Goal: Find specific page/section: Find specific page/section

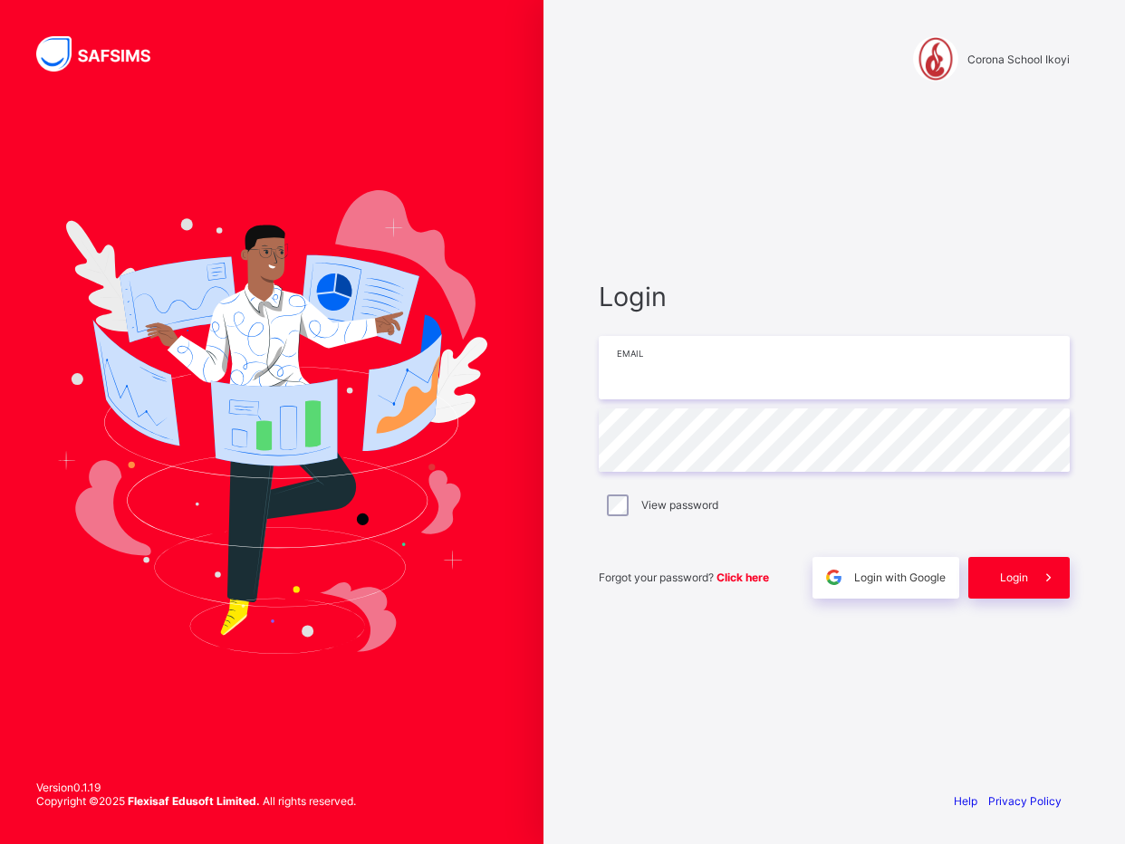
type input "**********"
click at [336, 546] on img at bounding box center [271, 422] width 431 height 464
click at [1033, 578] on span at bounding box center [1049, 578] width 42 height 42
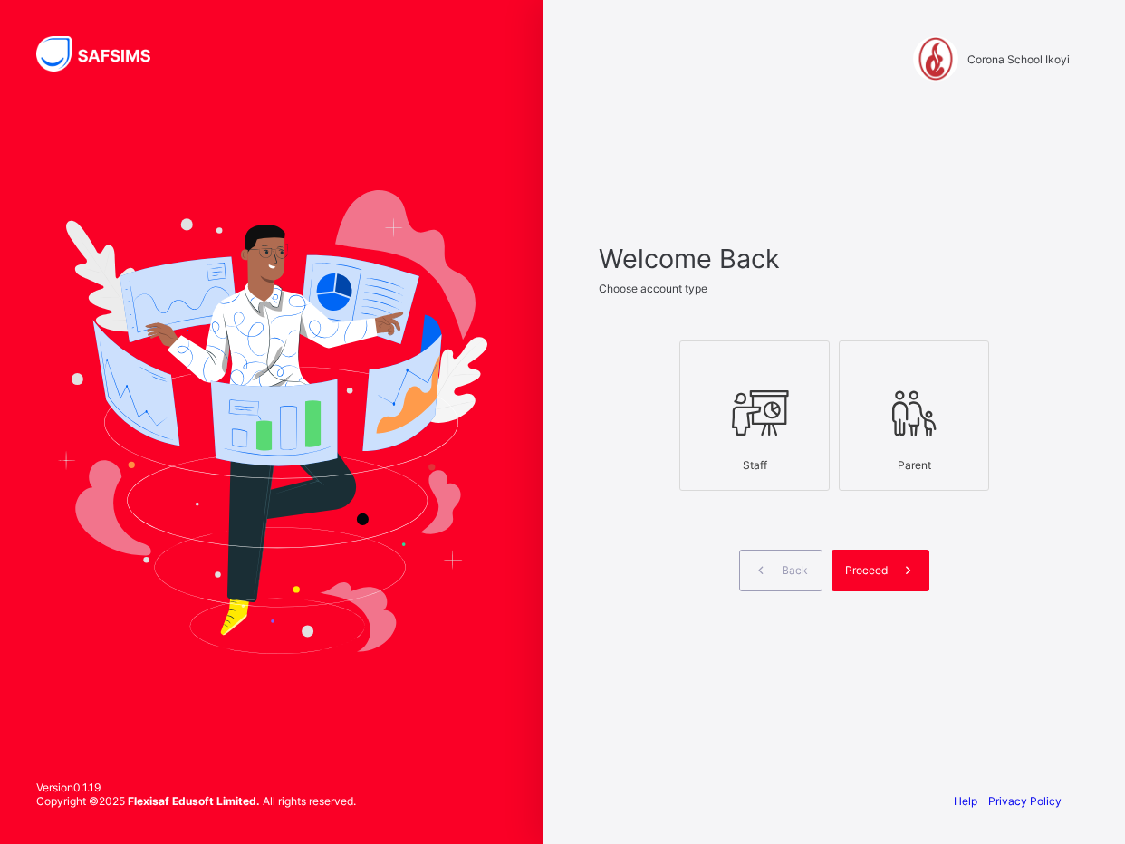
click at [699, 474] on div "Staff" at bounding box center [755, 465] width 130 height 32
click at [879, 580] on div "Proceed" at bounding box center [881, 571] width 98 height 42
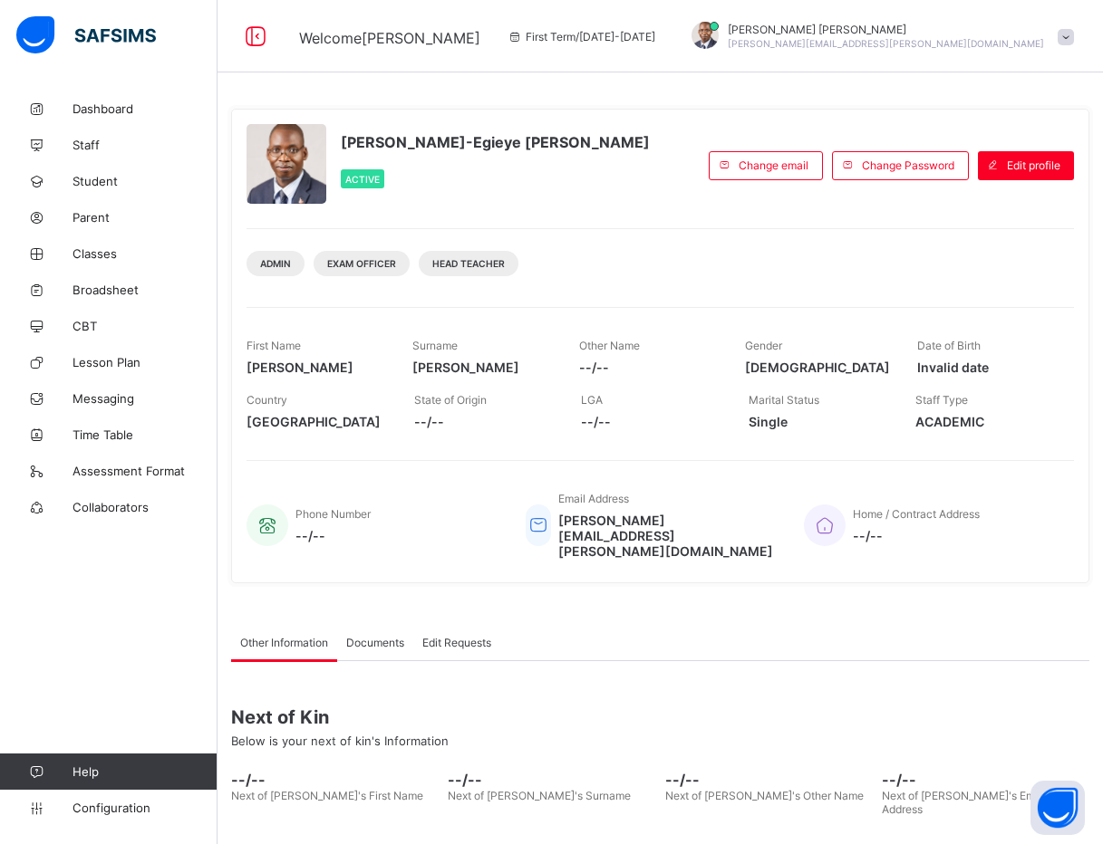
click at [731, 265] on div "Admin Exam Officer Head Teacher" at bounding box center [659, 256] width 827 height 57
click at [699, 127] on div "Paul-Egieye Michael Active" at bounding box center [472, 165] width 453 height 82
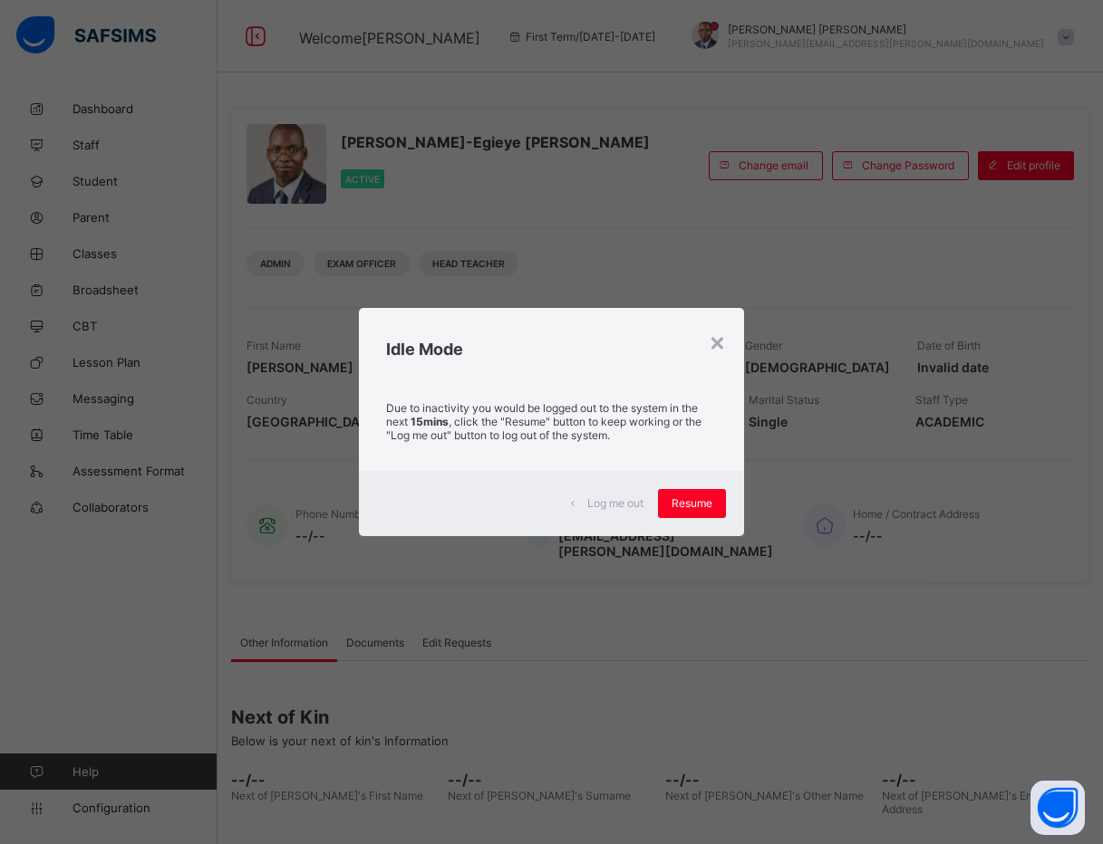
click at [410, 360] on div "Idle Mode" at bounding box center [552, 344] width 386 height 73
click at [699, 497] on span "Resume" at bounding box center [691, 504] width 41 height 14
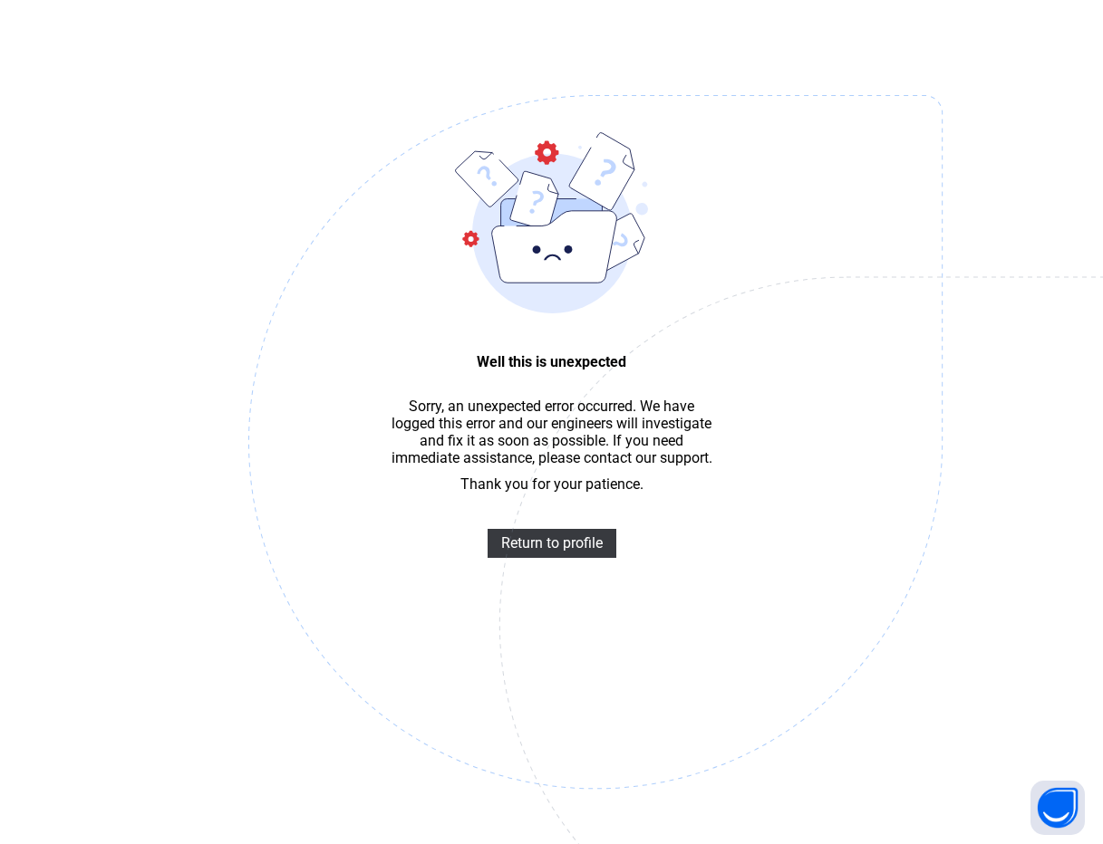
click at [523, 566] on img at bounding box center [720, 533] width 945 height 876
click at [523, 551] on span "Return to profile" at bounding box center [551, 543] width 101 height 17
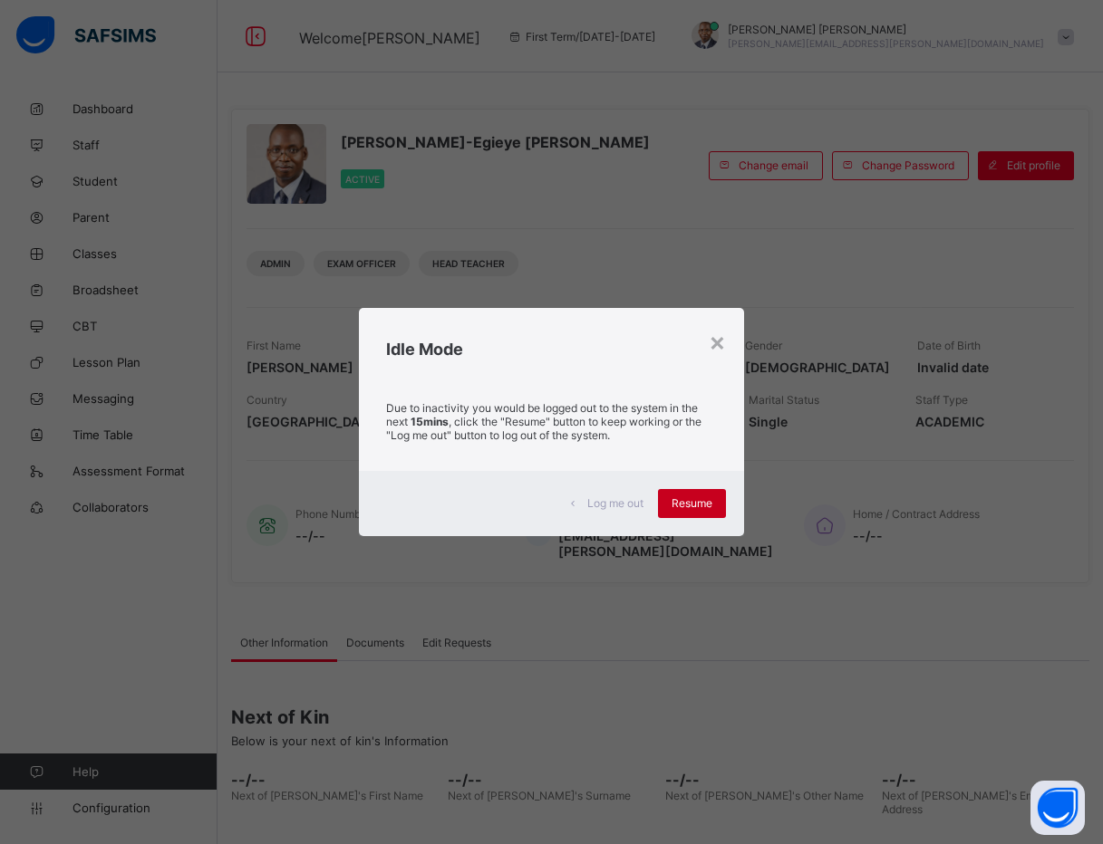
click at [702, 499] on span "Resume" at bounding box center [691, 504] width 41 height 14
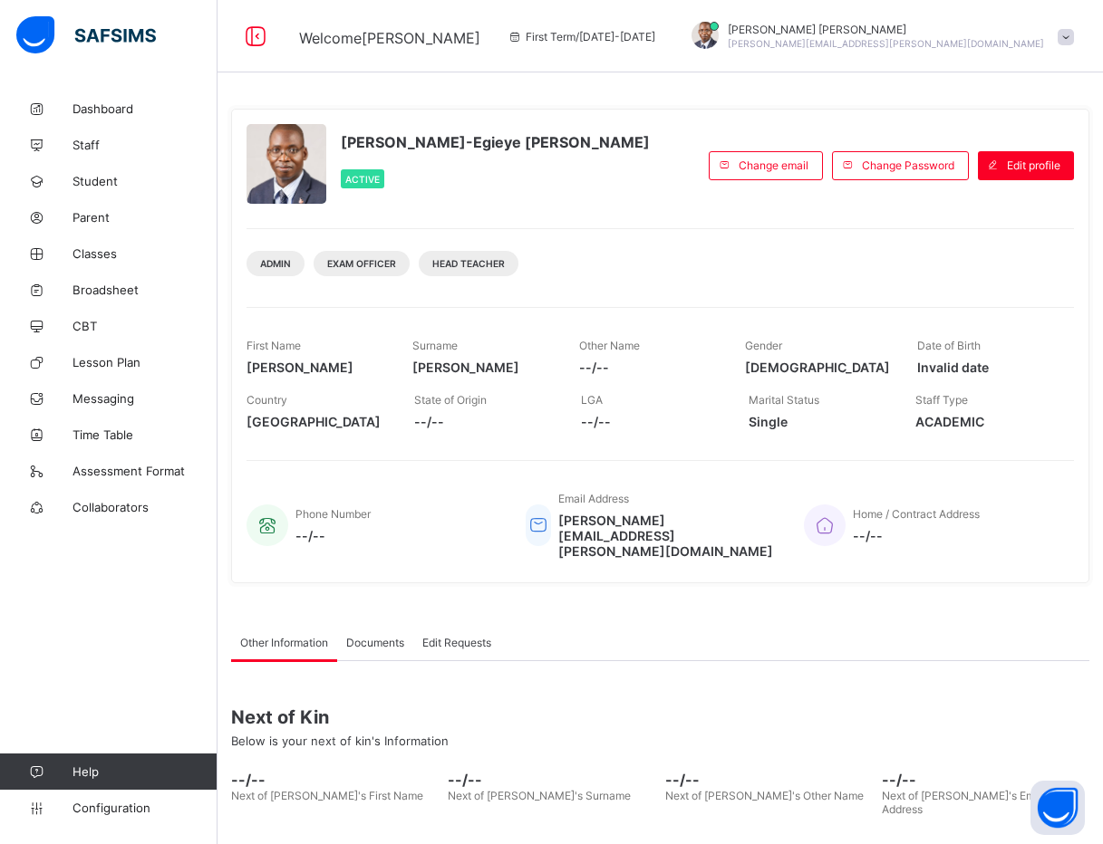
click at [599, 273] on div "Admin Exam Officer Head Teacher" at bounding box center [659, 256] width 827 height 57
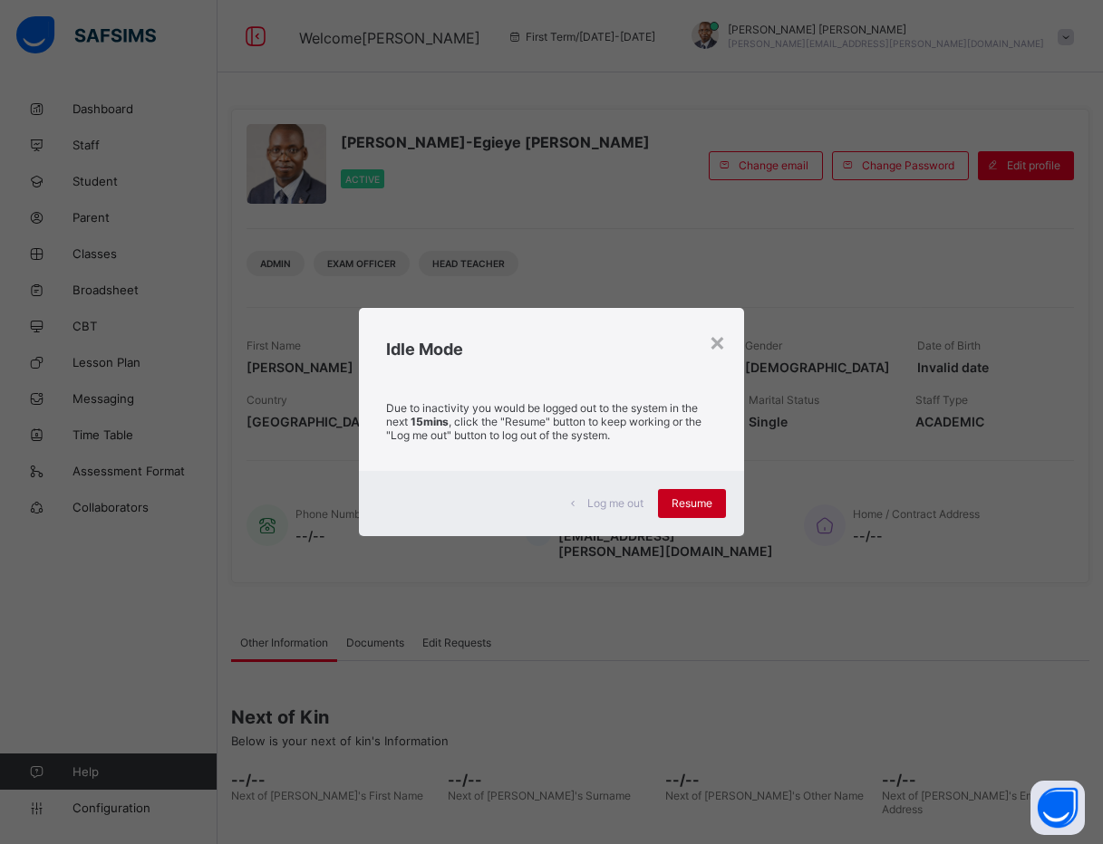
click at [683, 493] on div "Resume" at bounding box center [692, 503] width 68 height 29
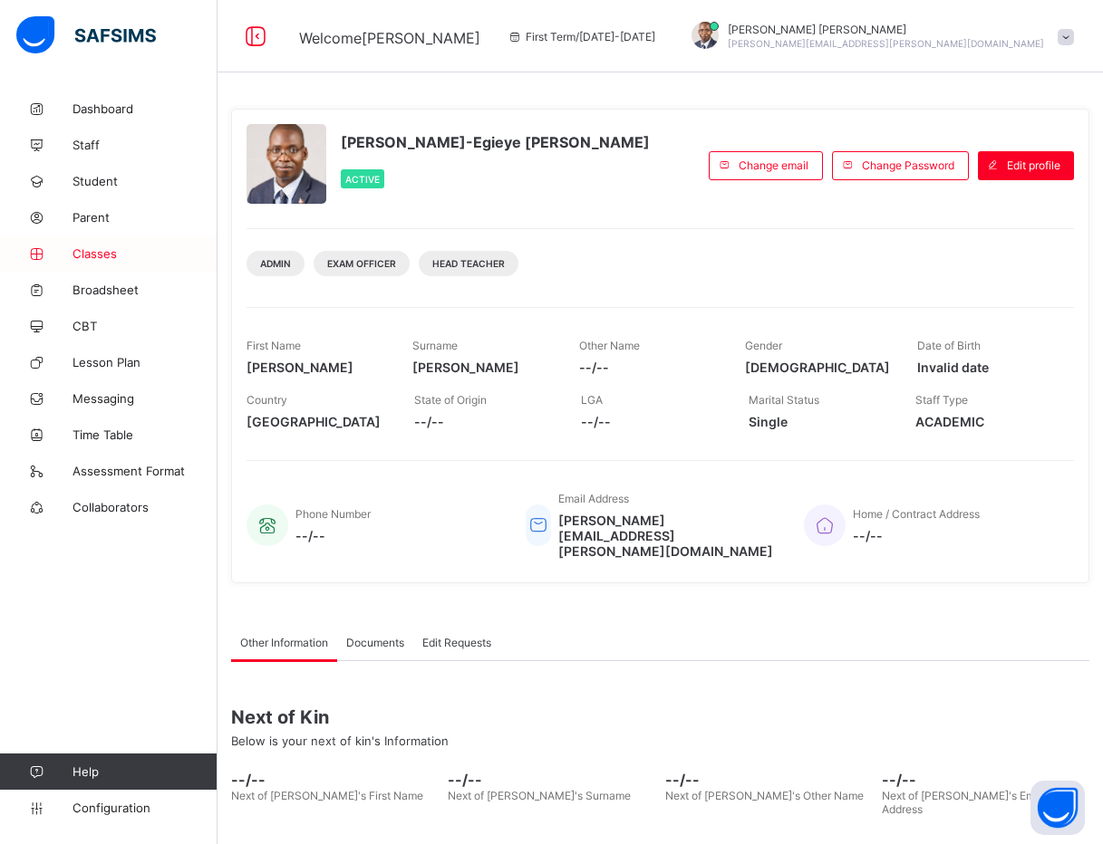
click at [92, 253] on span "Classes" at bounding box center [144, 253] width 145 height 14
